Goal: Leave review/rating: Share an evaluation or opinion about a product, service, or content

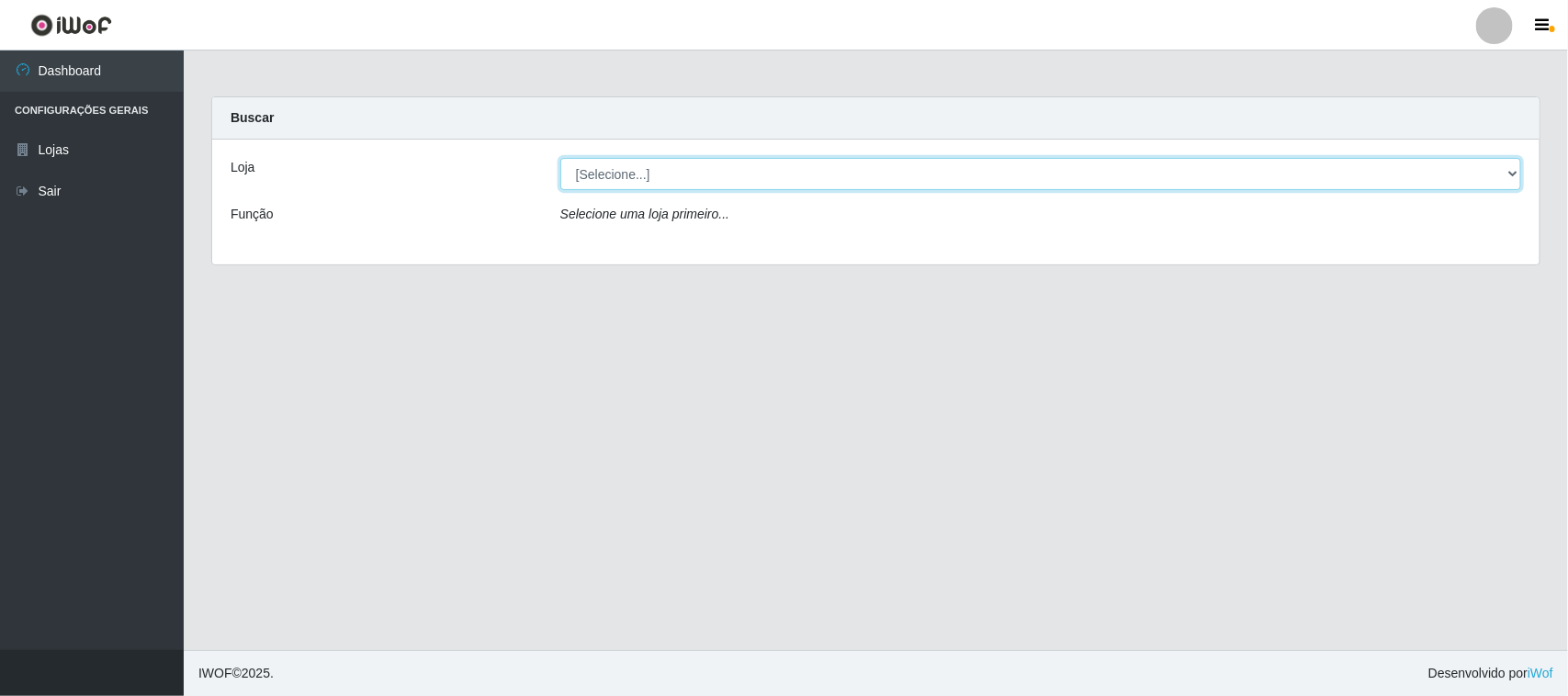
click at [634, 184] on select "[Selecione...] Nordestão - [GEOGRAPHIC_DATA]" at bounding box center [1041, 174] width 960 height 32
select select "420"
click at [560, 158] on select "[Selecione...] Nordestão - [GEOGRAPHIC_DATA]" at bounding box center [1041, 174] width 960 height 32
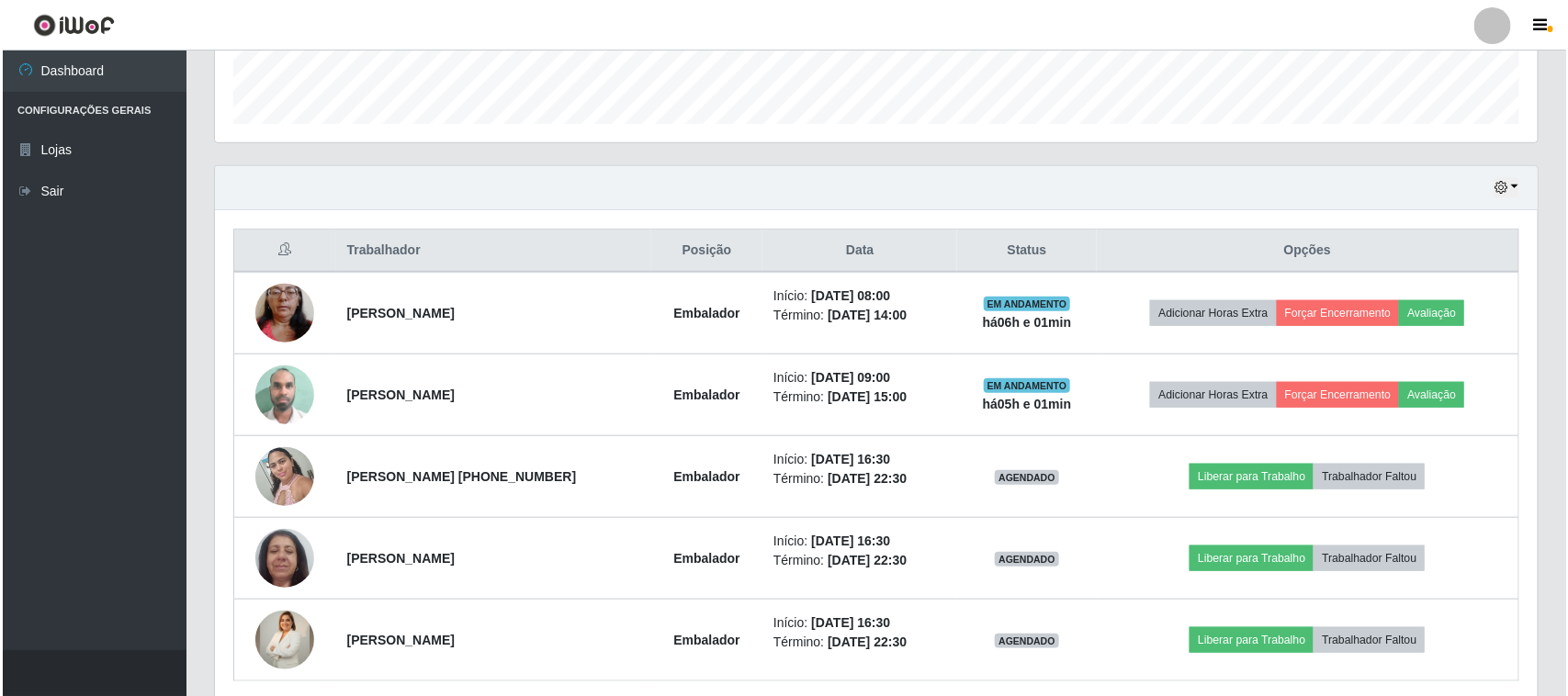
scroll to position [574, 0]
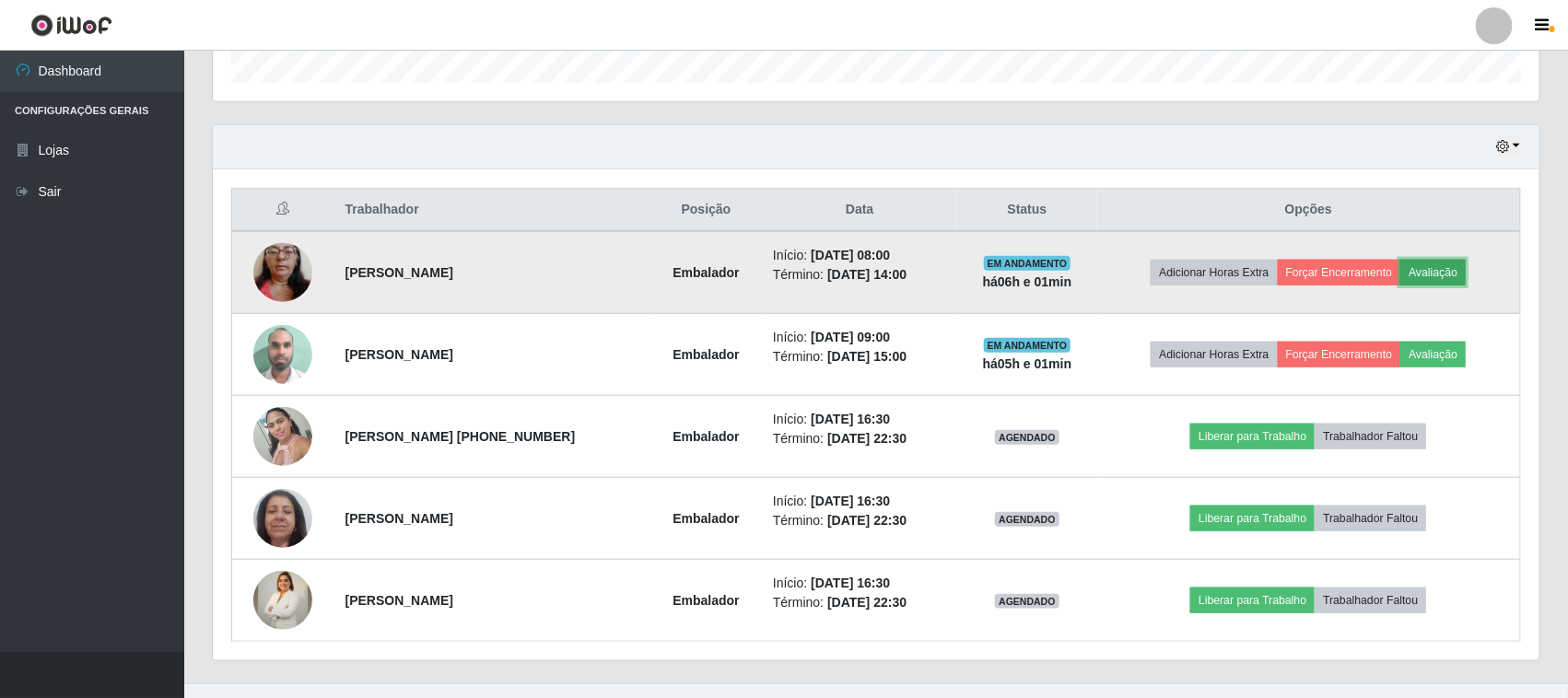
click at [1458, 280] on button "Avaliação" at bounding box center [1433, 273] width 66 height 26
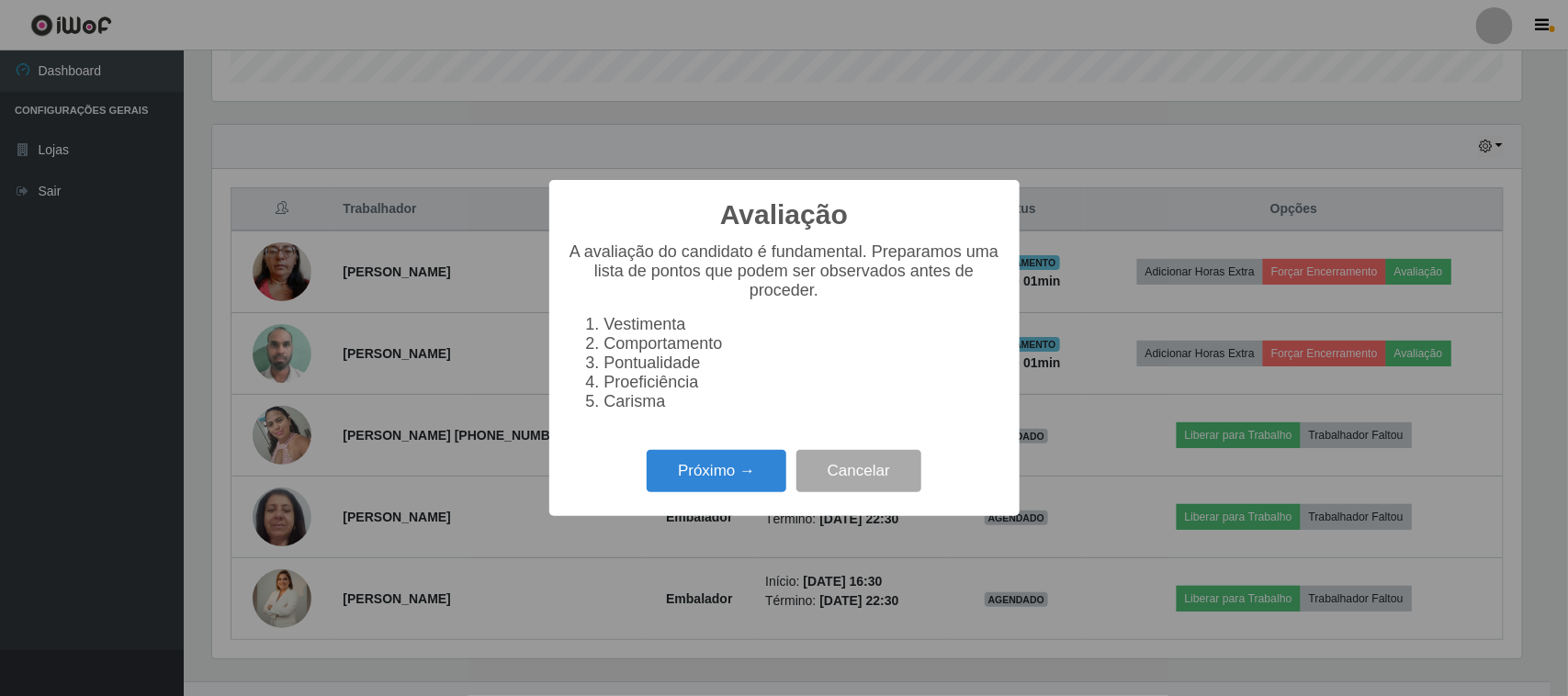
scroll to position [382, 1310]
click at [732, 484] on button "Próximo →" at bounding box center [716, 471] width 140 height 43
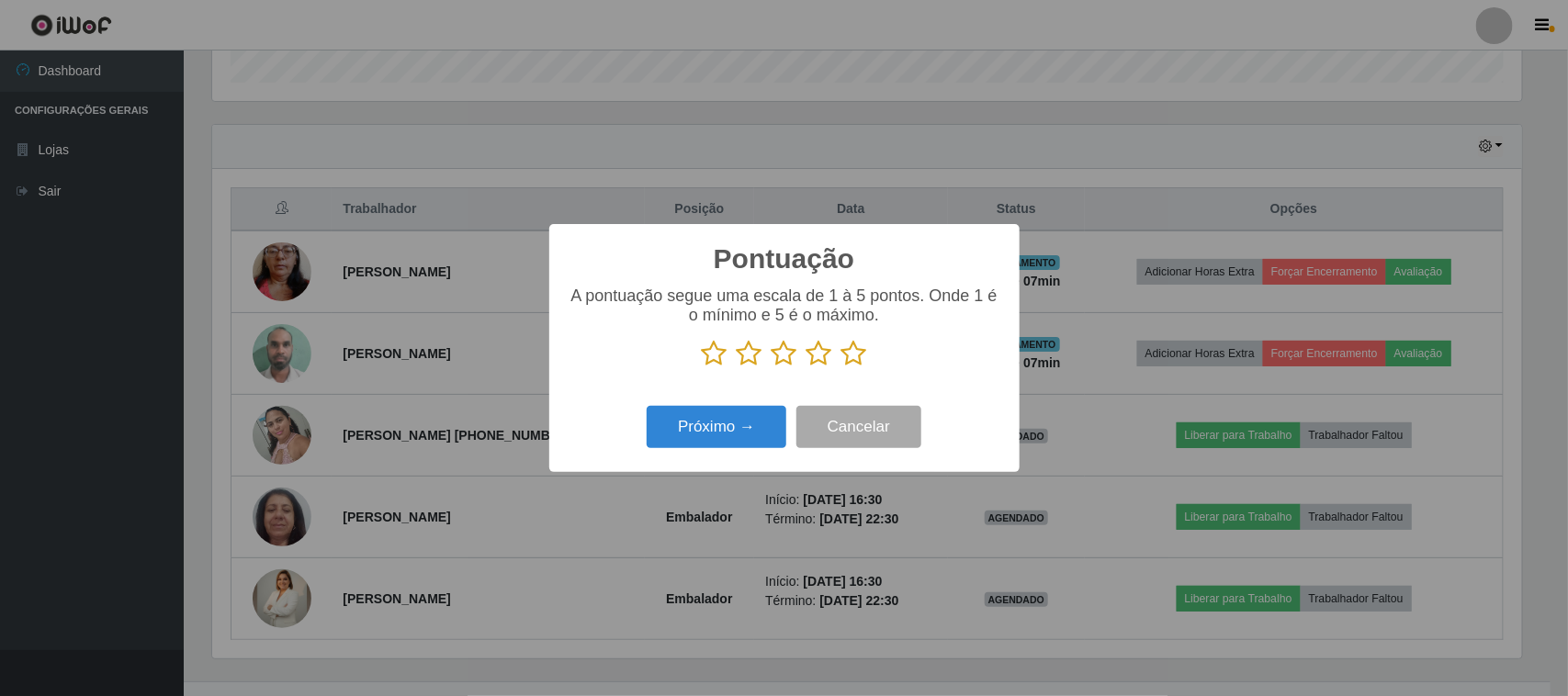
scroll to position [917609, 917004]
click at [847, 356] on icon at bounding box center [853, 353] width 26 height 28
click at [841, 367] on input "radio" at bounding box center [841, 367] width 0 height 0
click at [743, 420] on button "Próximo →" at bounding box center [716, 427] width 140 height 43
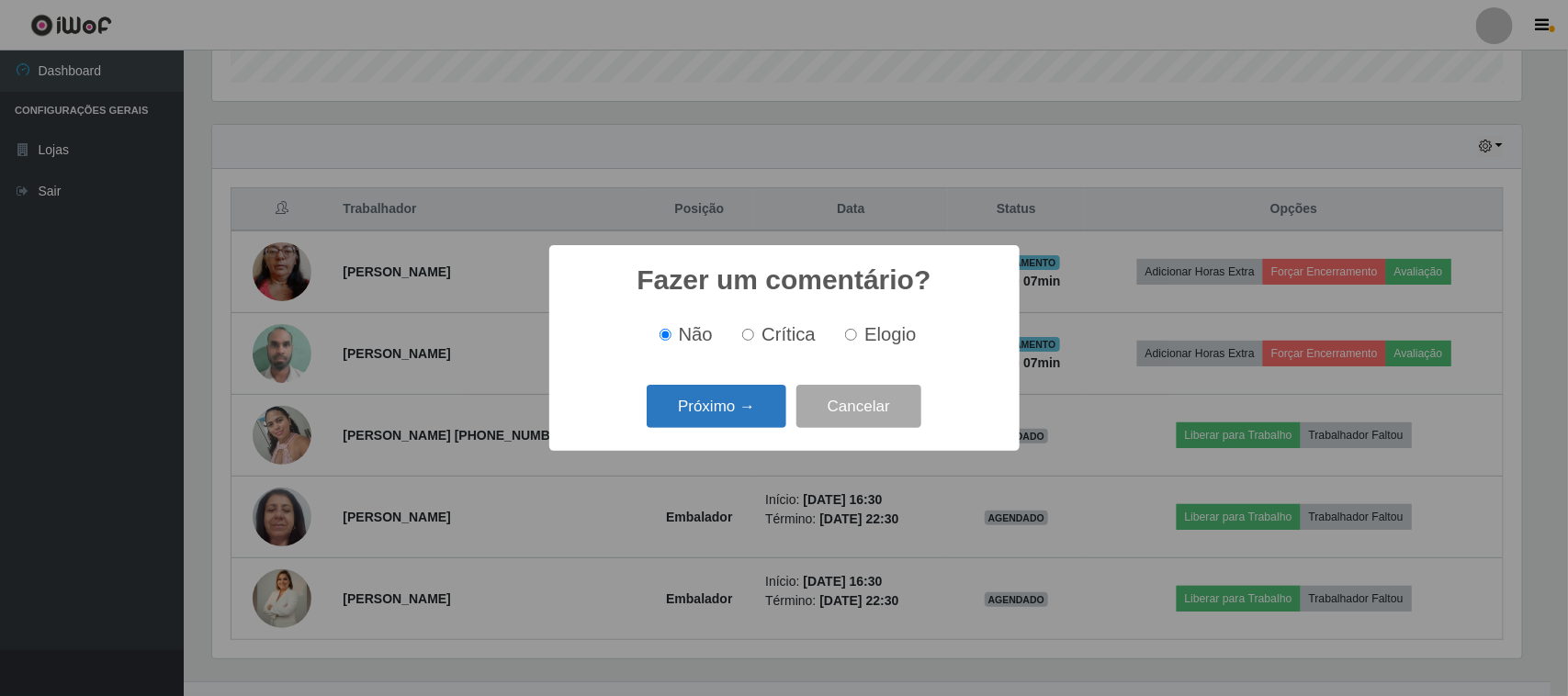
click at [741, 419] on button "Próximo →" at bounding box center [716, 406] width 140 height 43
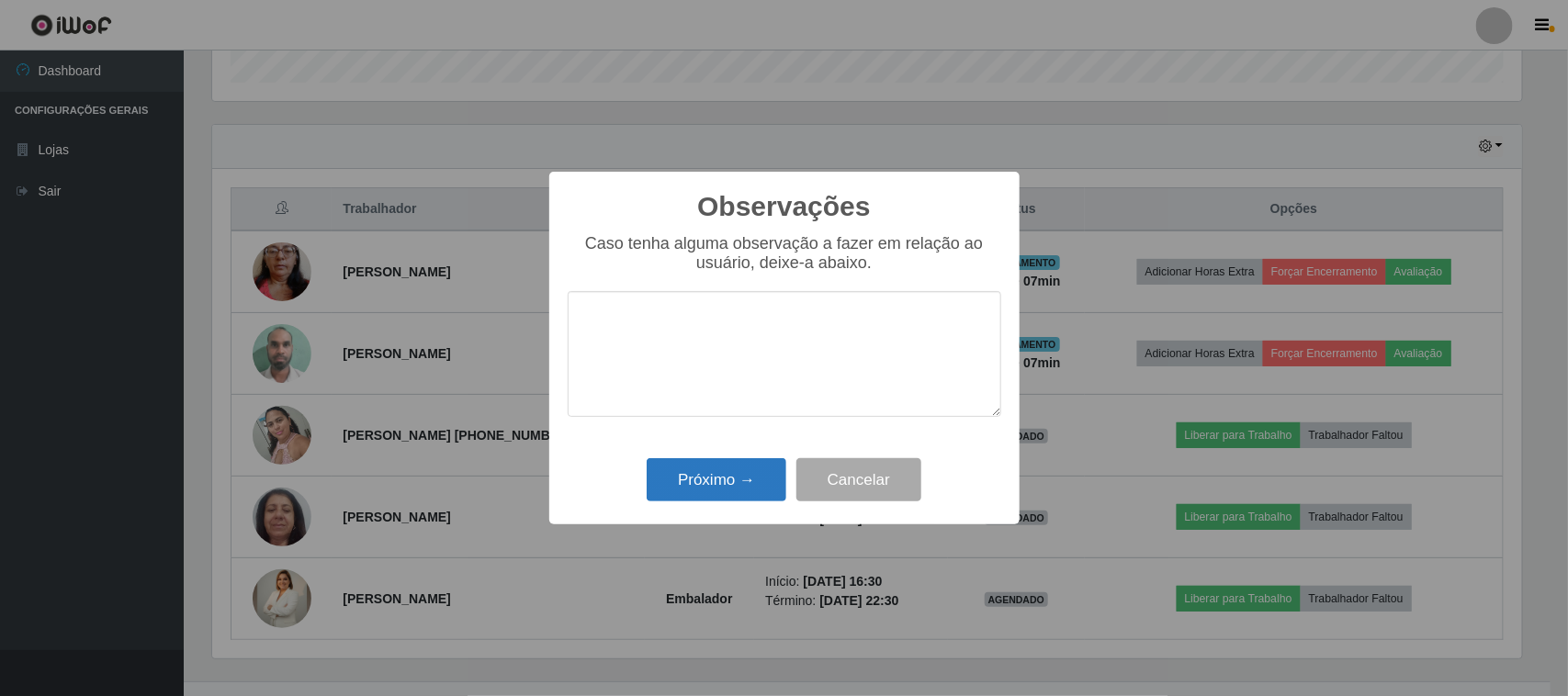
drag, startPoint x: 709, startPoint y: 514, endPoint x: 713, endPoint y: 491, distance: 23.3
click at [710, 510] on div "Observações × Caso tenha alguma observação a fazer em relação ao usuário, deixe…" at bounding box center [784, 348] width 471 height 354
click at [714, 490] on button "Próximo →" at bounding box center [716, 479] width 140 height 43
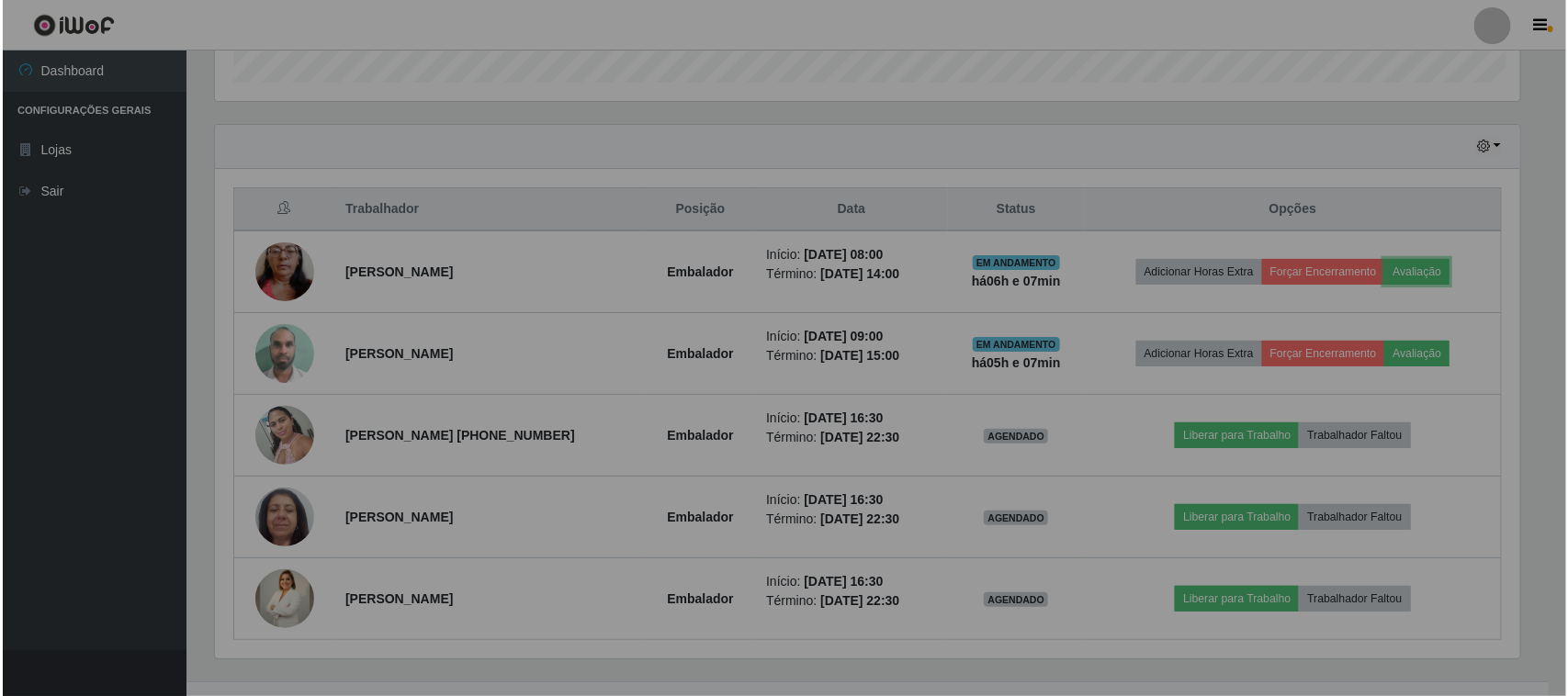
scroll to position [382, 1322]
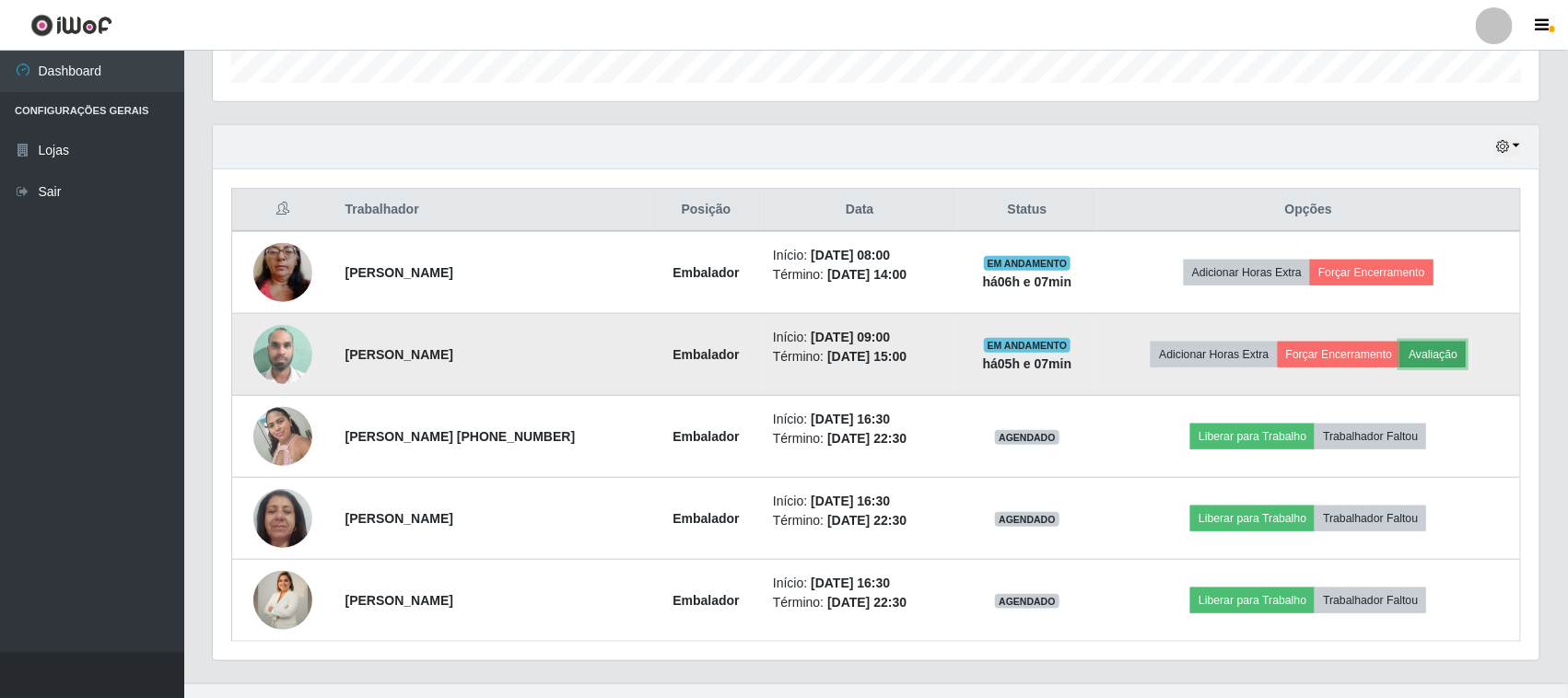
click at [1447, 357] on button "Avaliação" at bounding box center [1433, 354] width 66 height 26
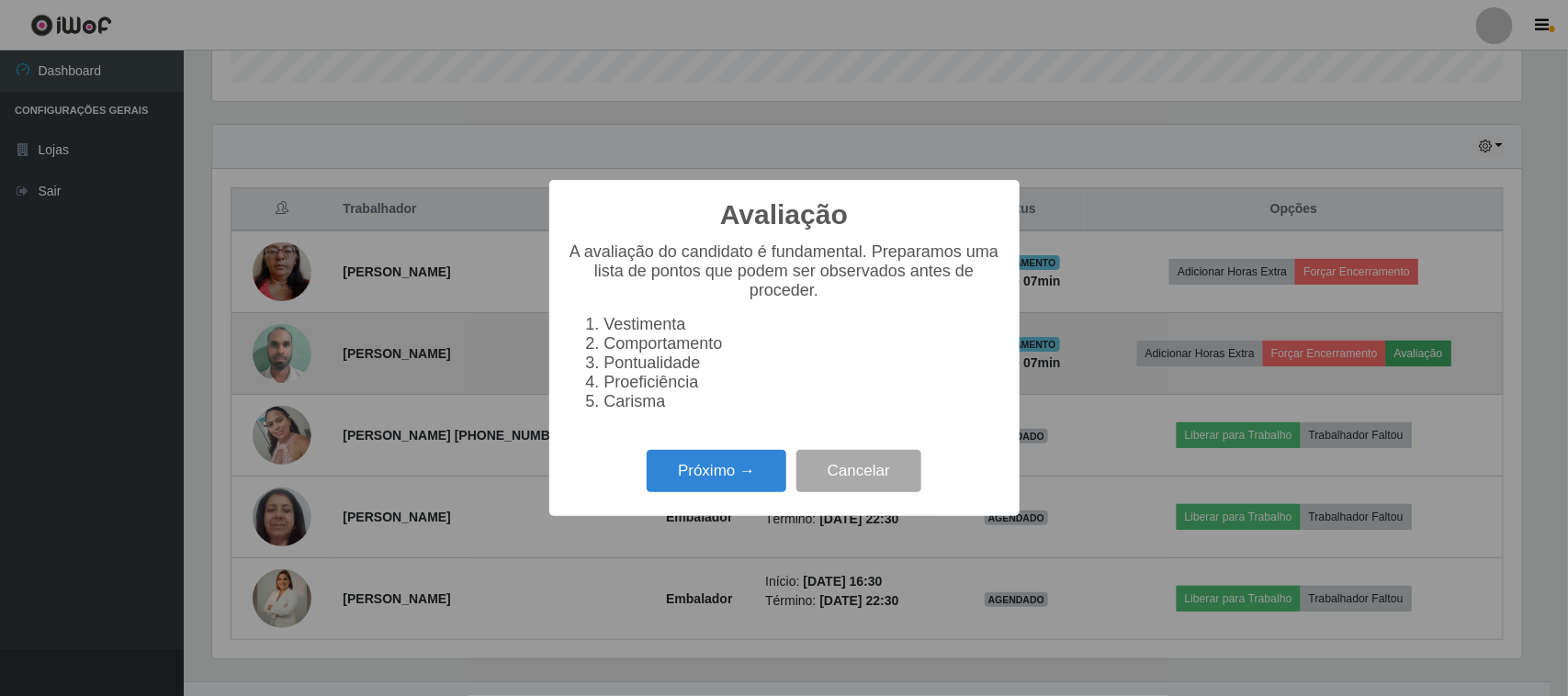
scroll to position [382, 1310]
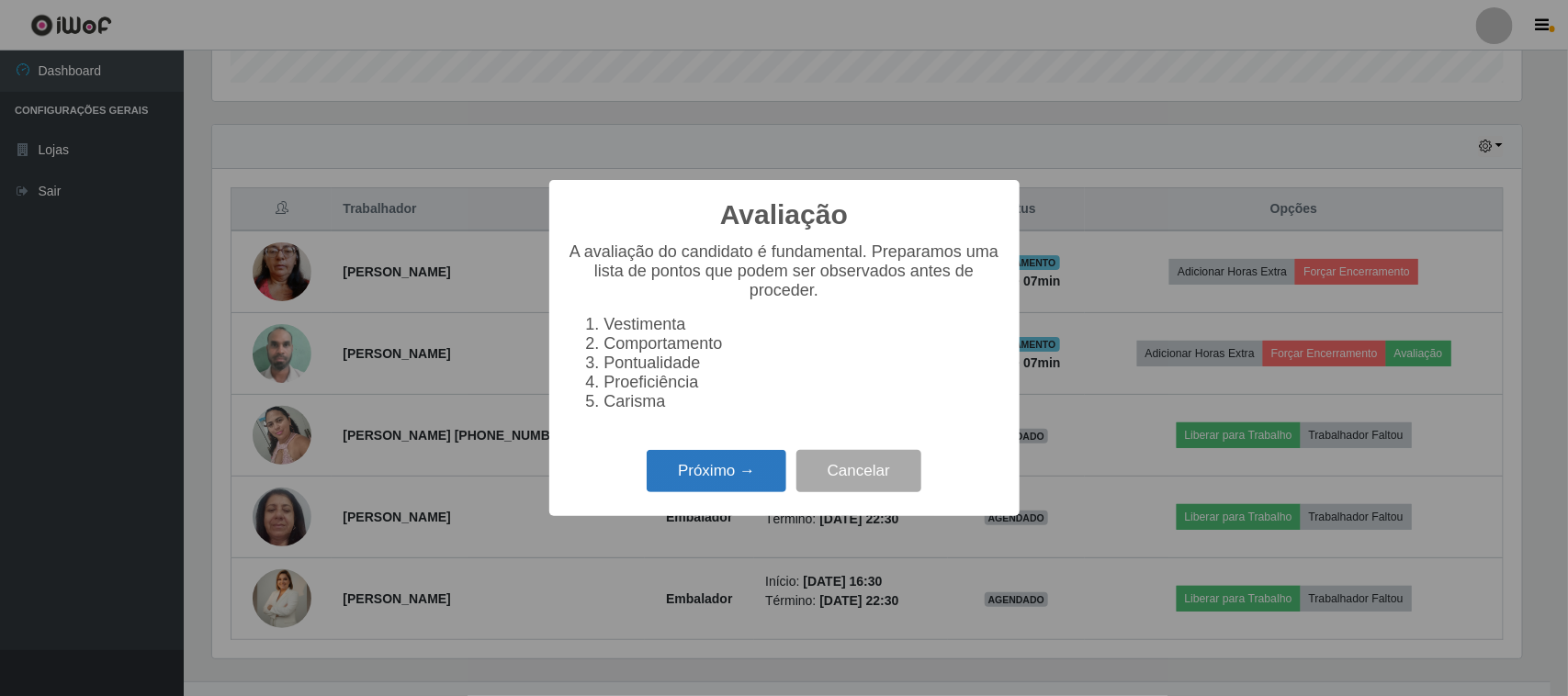
click at [693, 487] on button "Próximo →" at bounding box center [716, 471] width 140 height 43
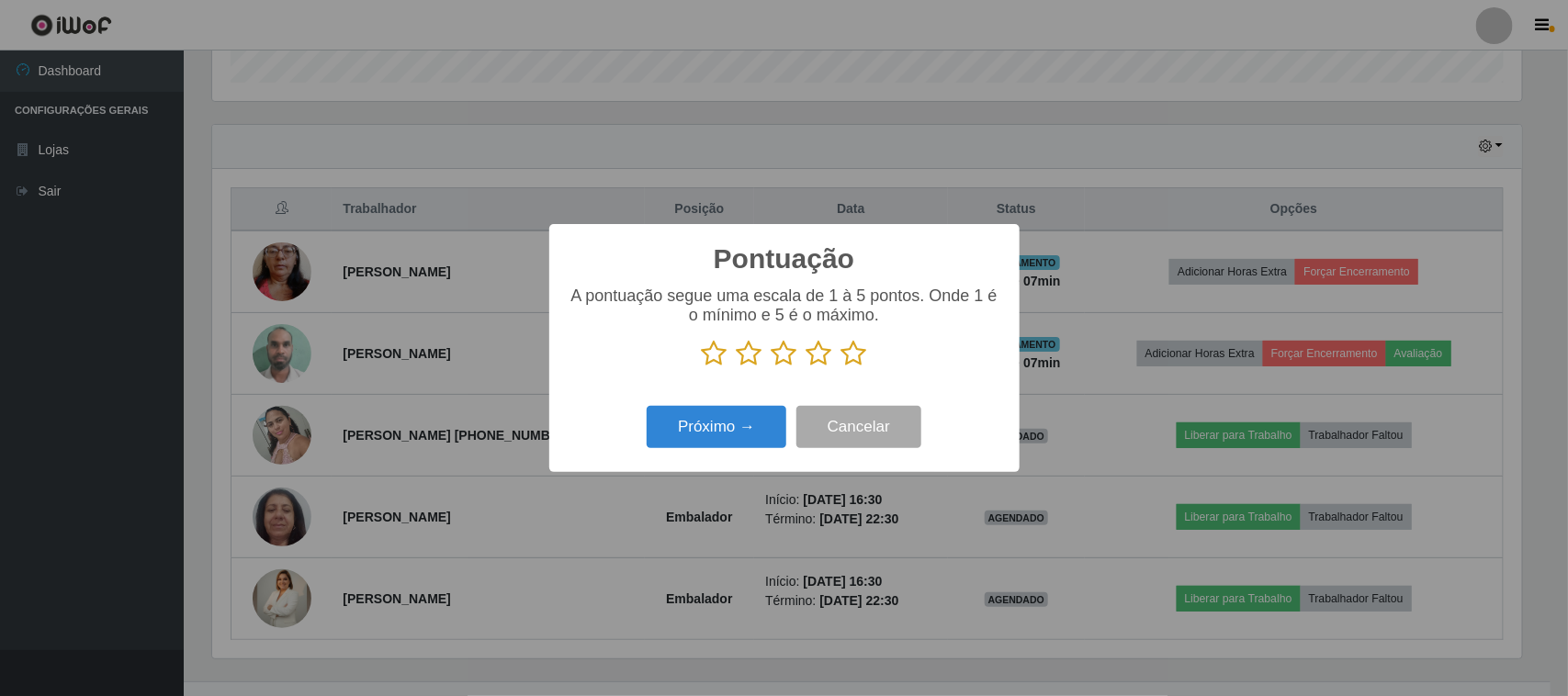
scroll to position [917609, 917004]
drag, startPoint x: 856, startPoint y: 346, endPoint x: 850, endPoint y: 361, distance: 16.2
click at [856, 347] on icon at bounding box center [853, 353] width 26 height 28
click at [841, 367] on input "radio" at bounding box center [841, 367] width 0 height 0
click at [735, 433] on button "Próximo →" at bounding box center [716, 427] width 140 height 43
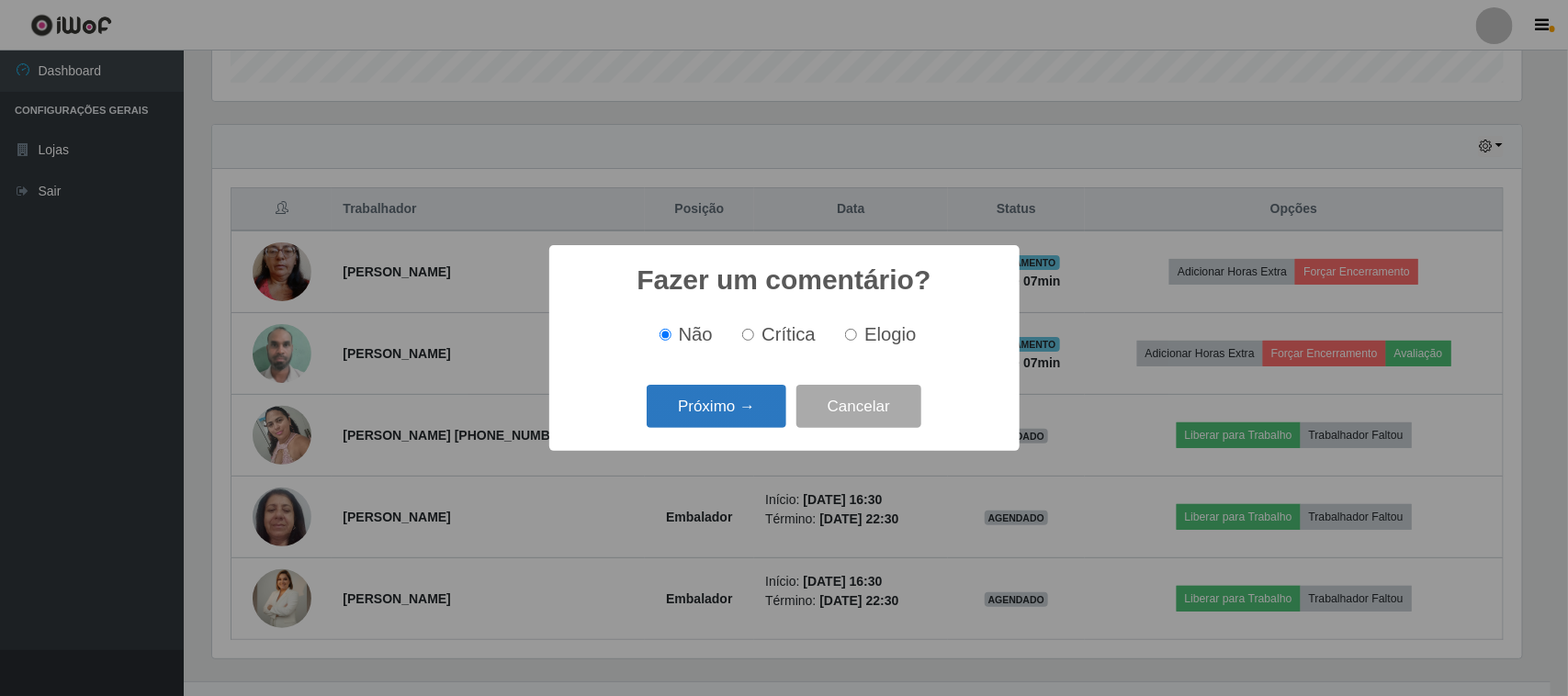
click at [721, 407] on button "Próximo →" at bounding box center [716, 406] width 140 height 43
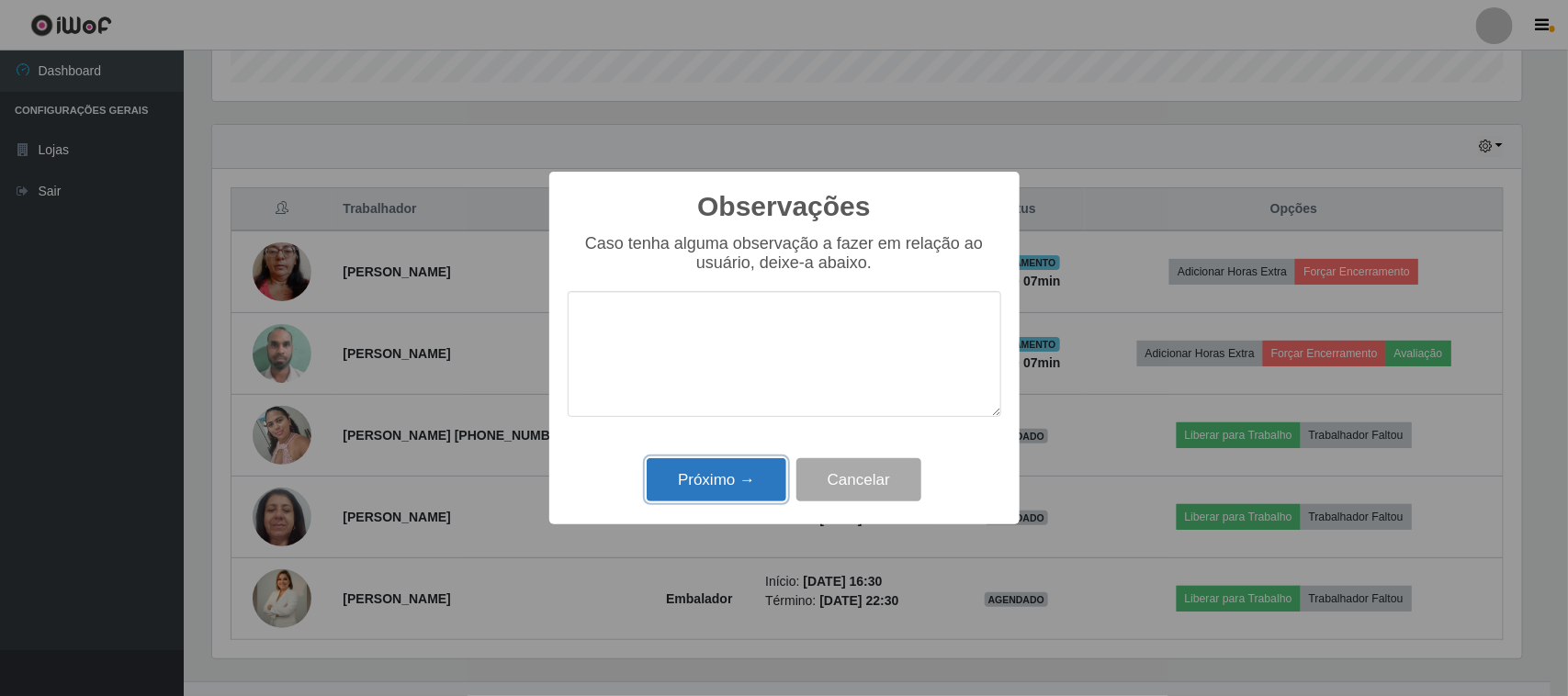
click at [712, 477] on button "Próximo →" at bounding box center [716, 479] width 140 height 43
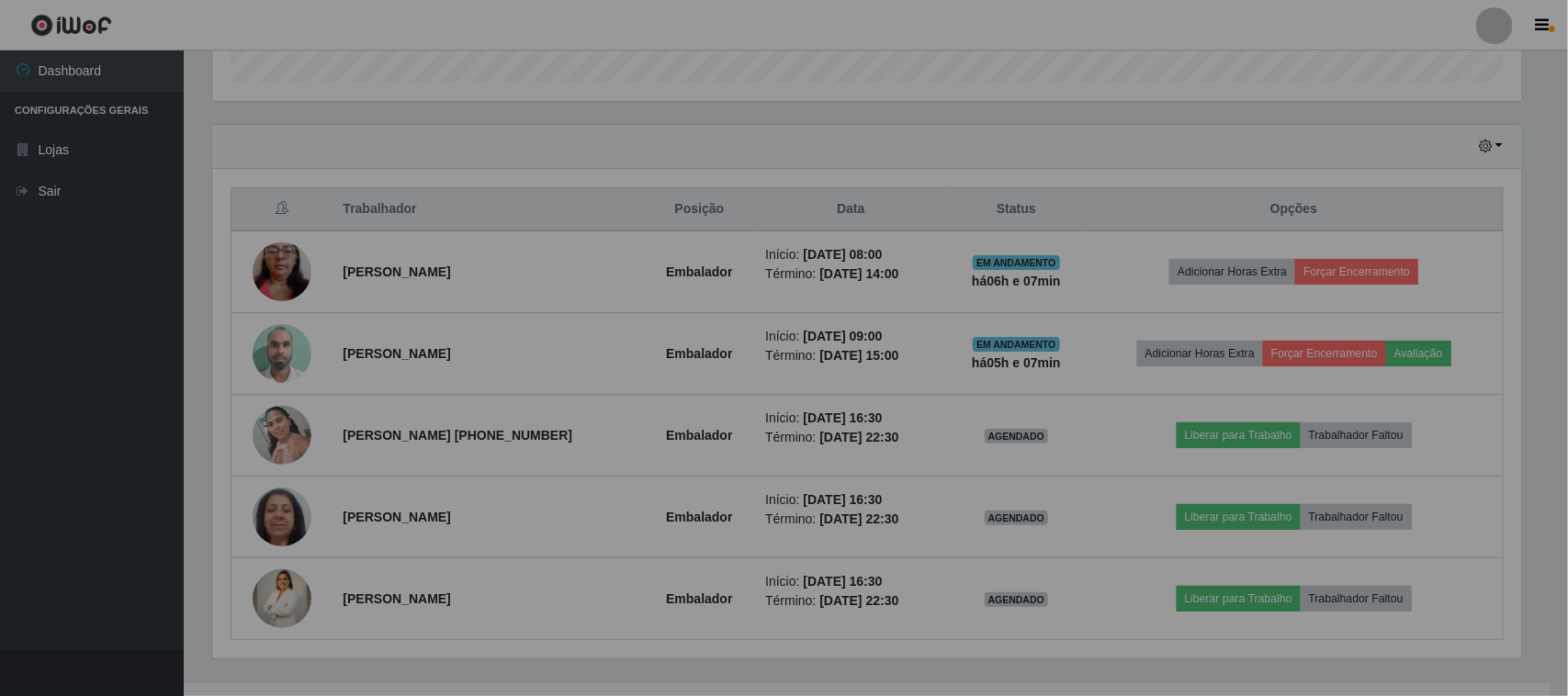
scroll to position [382, 1322]
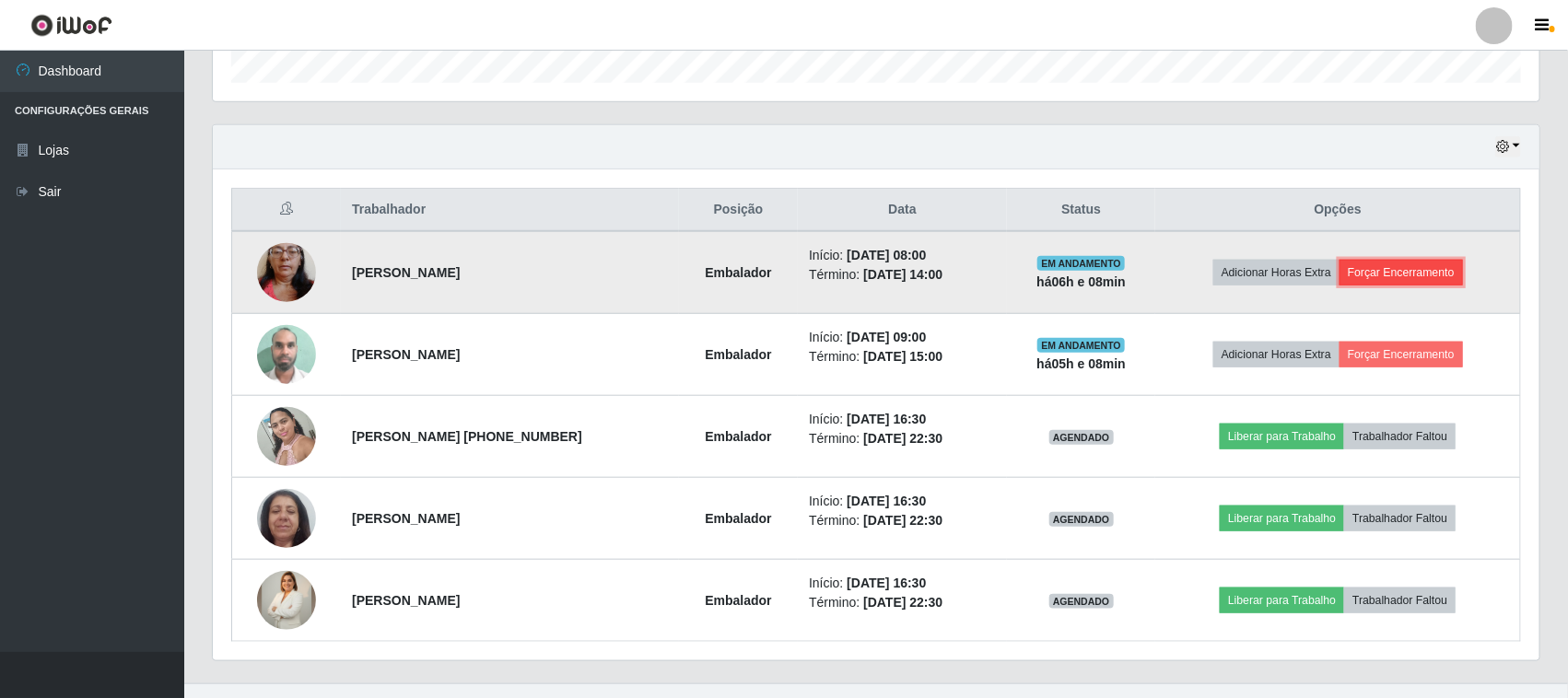
click at [1430, 273] on button "Forçar Encerramento" at bounding box center [1402, 273] width 124 height 26
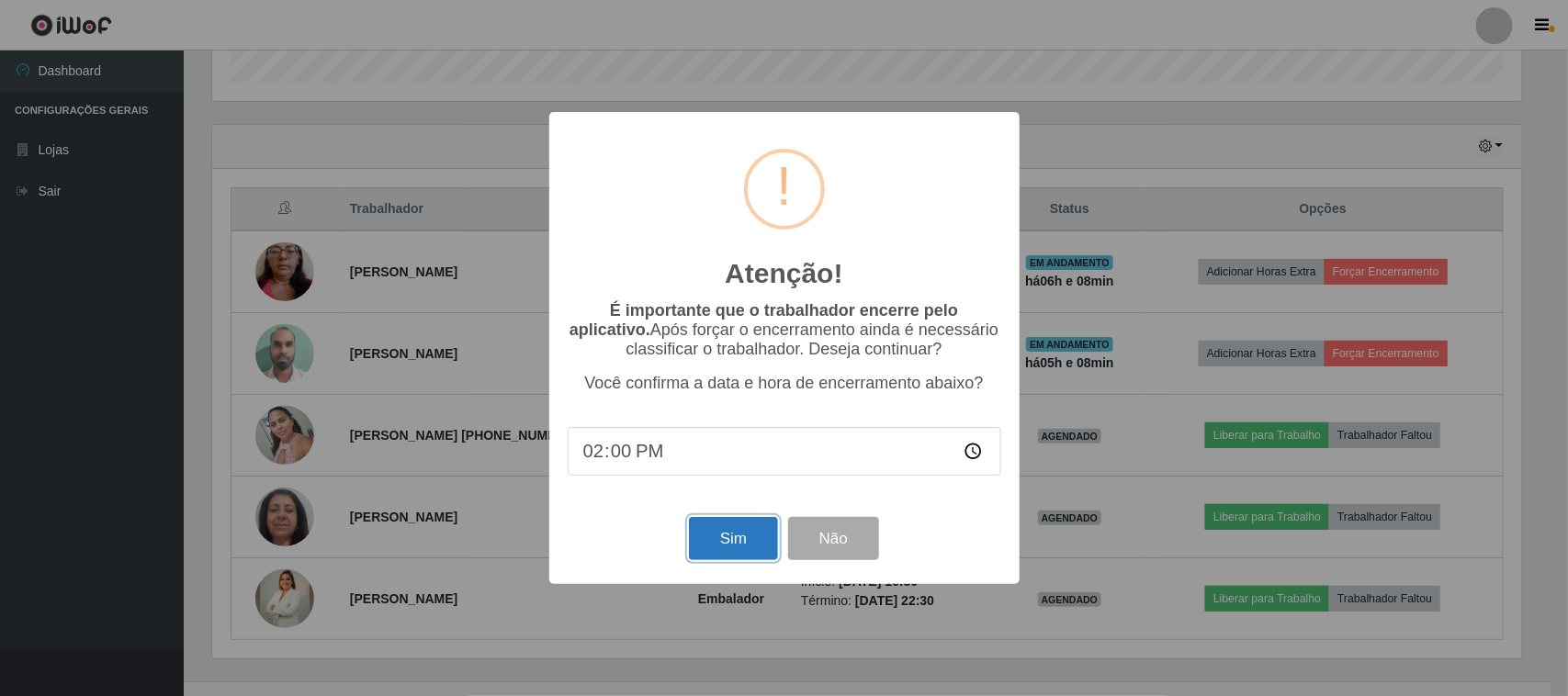
click at [733, 549] on button "Sim" at bounding box center [733, 538] width 89 height 43
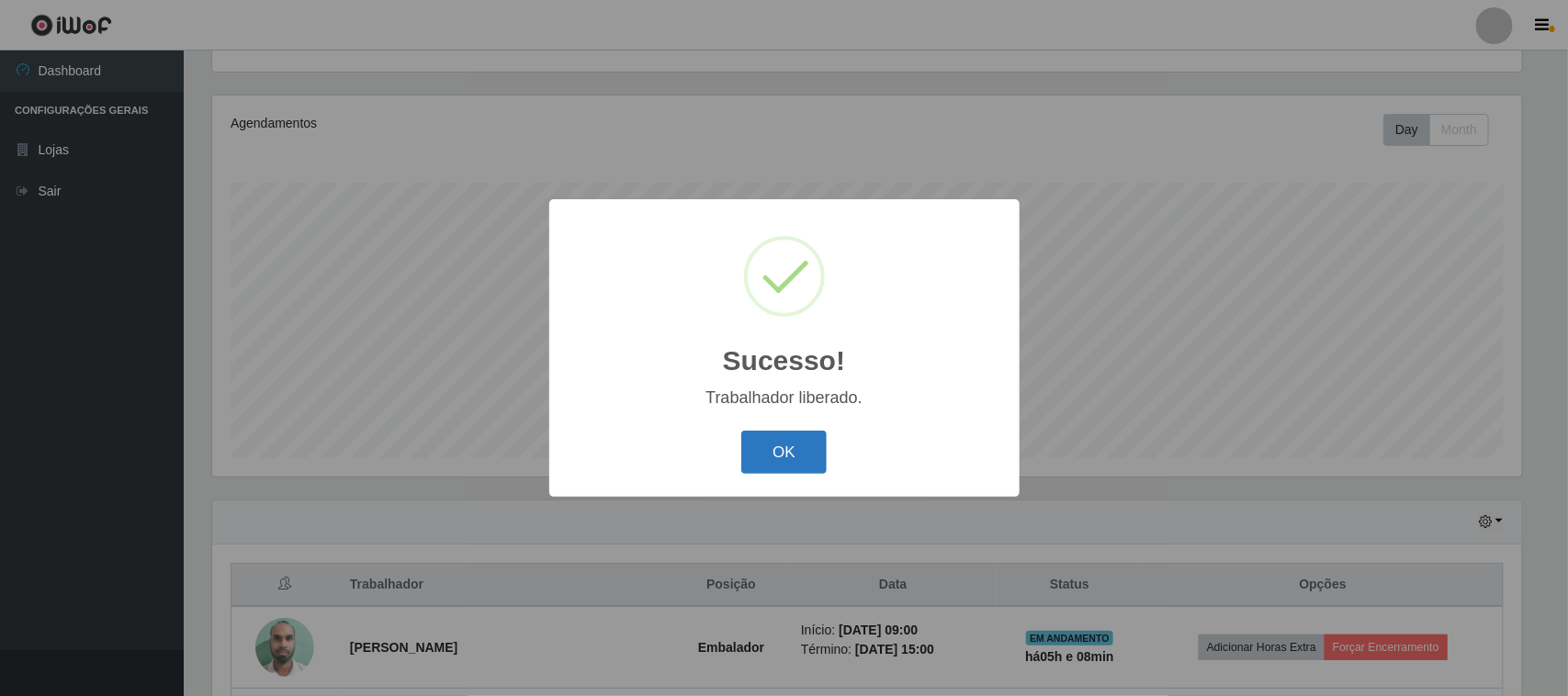
click at [793, 448] on button "OK" at bounding box center [783, 452] width 86 height 43
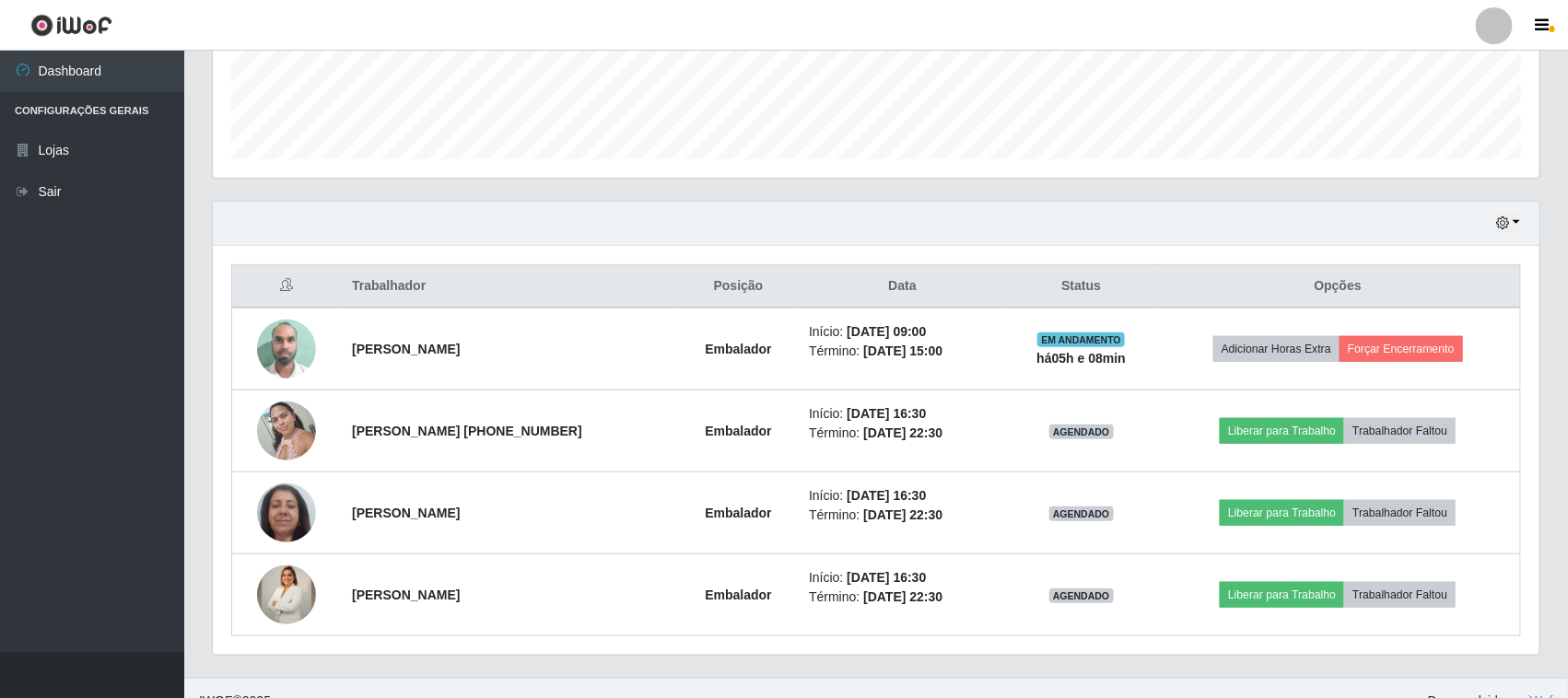
scroll to position [527, 0]
